Goal: Book appointment/travel/reservation

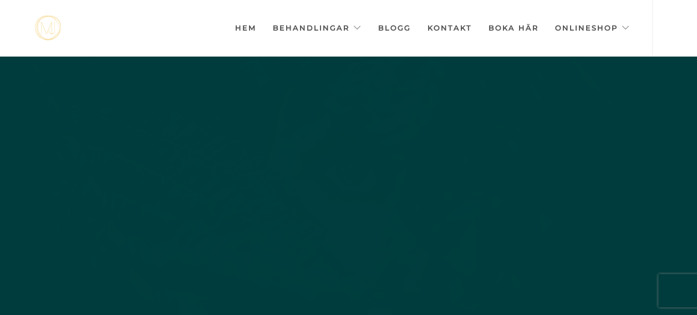
scroll to position [0, -5547]
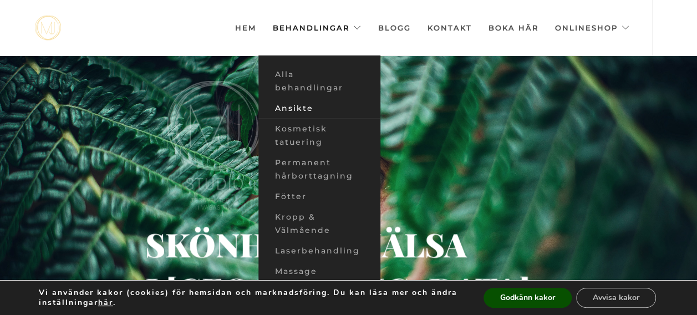
click at [316, 113] on link "Ansikte" at bounding box center [320, 108] width 122 height 21
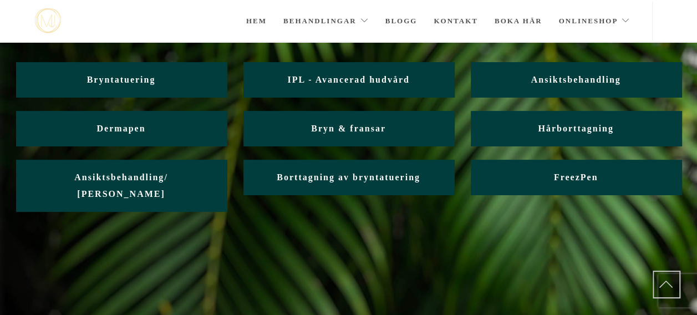
scroll to position [95, 0]
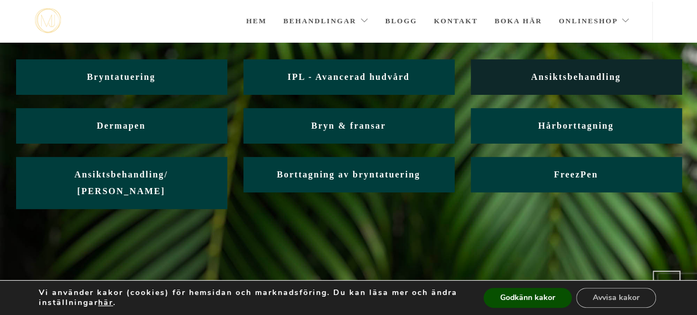
click at [566, 71] on link "Ansiktsbehandling" at bounding box center [576, 76] width 211 height 35
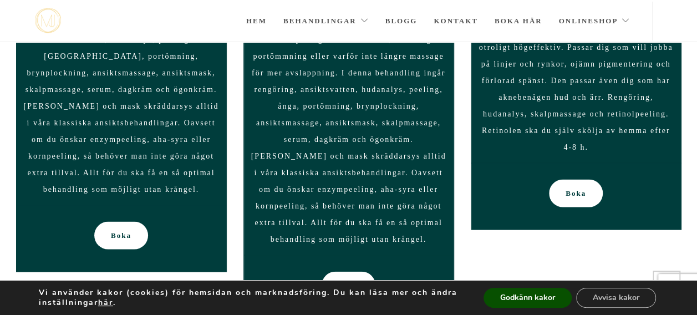
scroll to position [1056, 0]
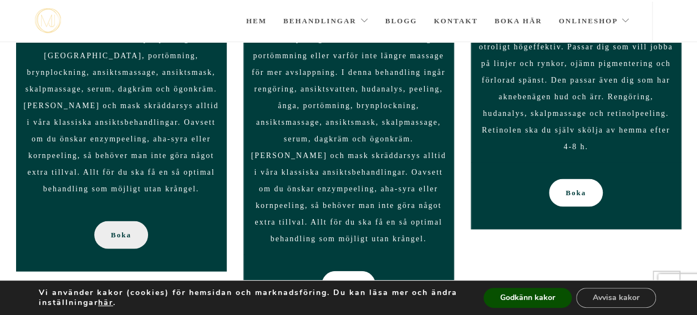
click at [132, 221] on link "Boka" at bounding box center [121, 235] width 54 height 28
